Goal: Transaction & Acquisition: Purchase product/service

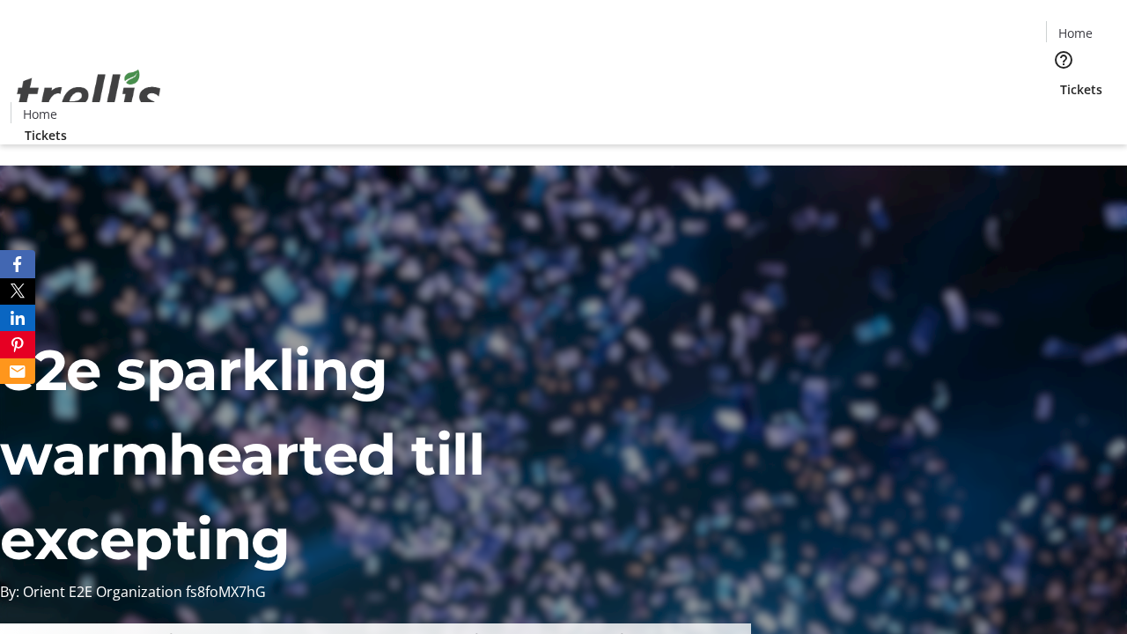
click at [1060, 80] on span "Tickets" at bounding box center [1081, 89] width 42 height 18
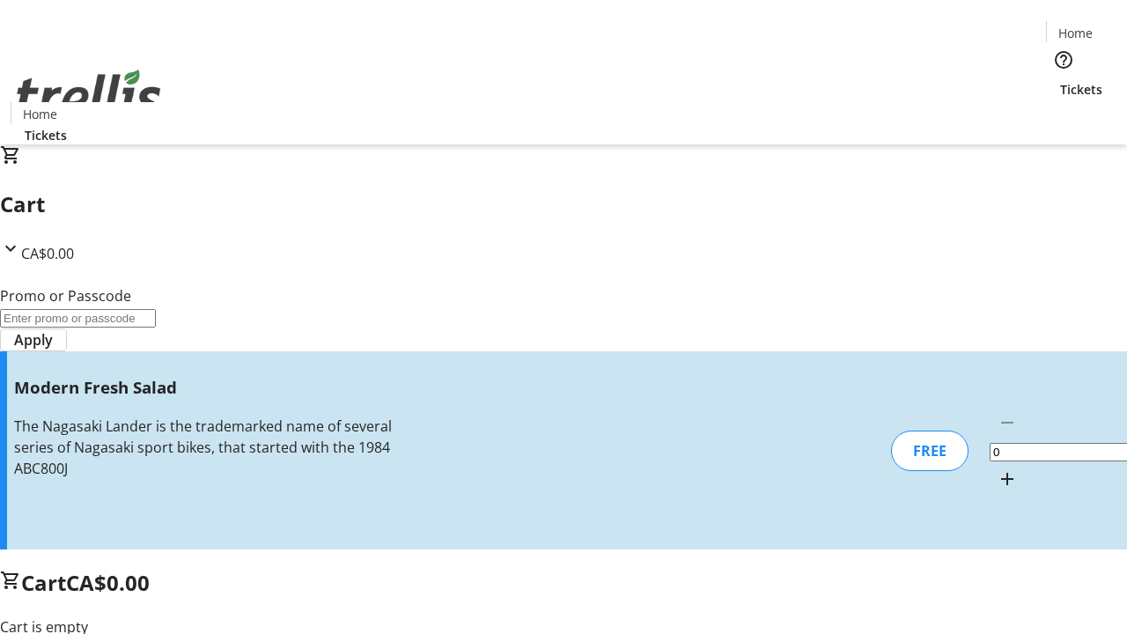
click at [997, 468] on mat-icon "Increment by one" at bounding box center [1007, 478] width 21 height 21
type input "1"
